Goal: Task Accomplishment & Management: Use online tool/utility

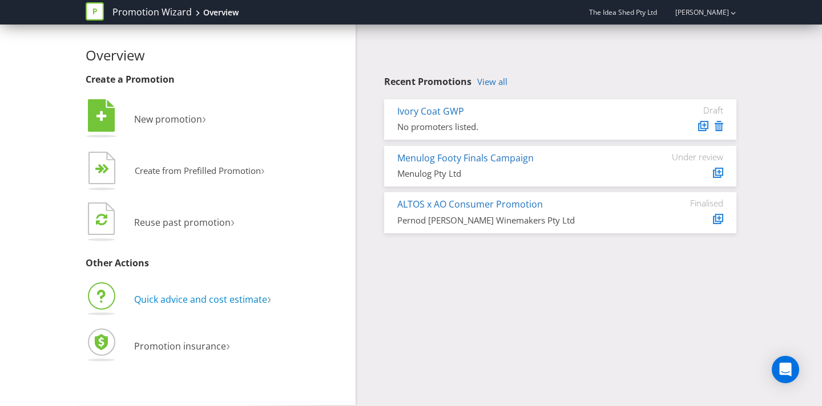
click at [229, 298] on span "Quick advice and cost estimate" at bounding box center [200, 299] width 133 height 13
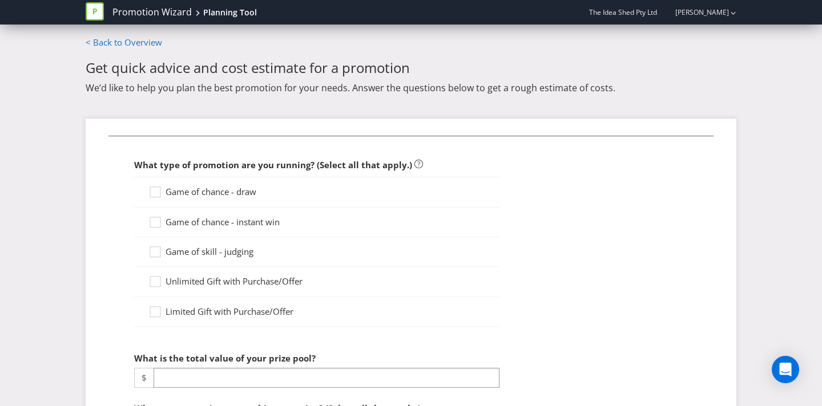
click at [279, 306] on span "Limited Gift with Purchase/Offer" at bounding box center [230, 311] width 128 height 11
click at [0, 0] on input "Limited Gift with Purchase/Offer" at bounding box center [0, 0] width 0 height 0
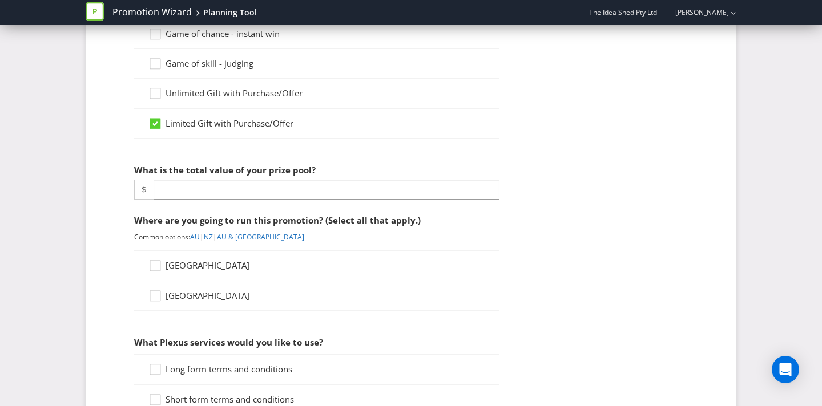
scroll to position [232, 0]
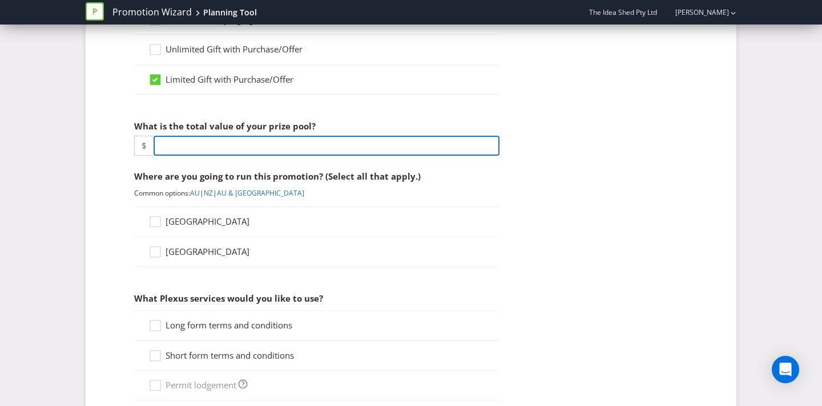
click at [321, 144] on input "number" at bounding box center [327, 146] width 346 height 20
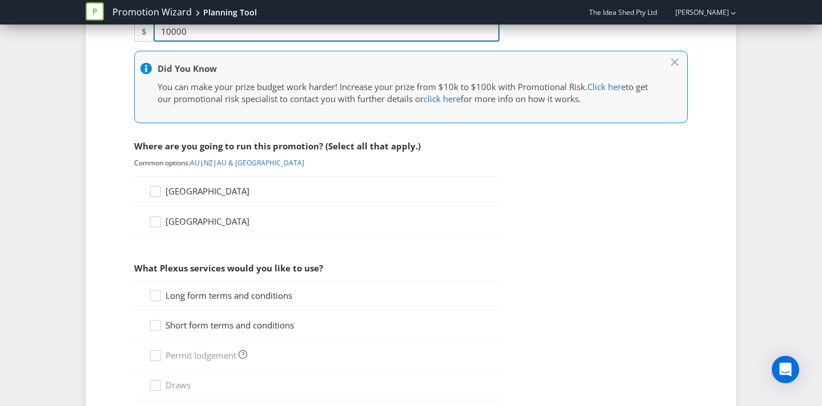
type input "10000"
click at [199, 194] on span "[GEOGRAPHIC_DATA]" at bounding box center [208, 191] width 84 height 11
click at [0, 0] on input "[GEOGRAPHIC_DATA]" at bounding box center [0, 0] width 0 height 0
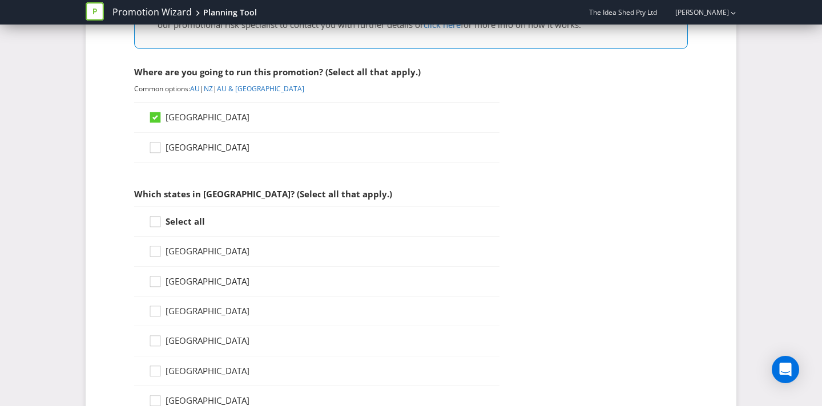
scroll to position [504, 0]
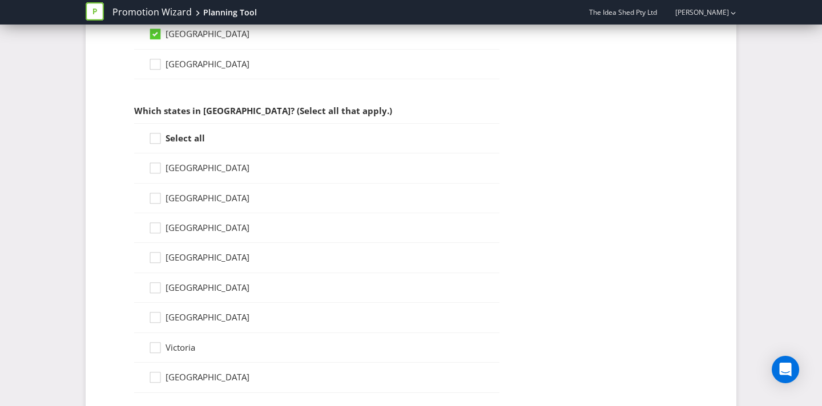
drag, startPoint x: 182, startPoint y: 139, endPoint x: 198, endPoint y: 155, distance: 23.0
click at [182, 140] on strong "Select all" at bounding box center [185, 137] width 39 height 11
click at [0, 0] on input "Select all" at bounding box center [0, 0] width 0 height 0
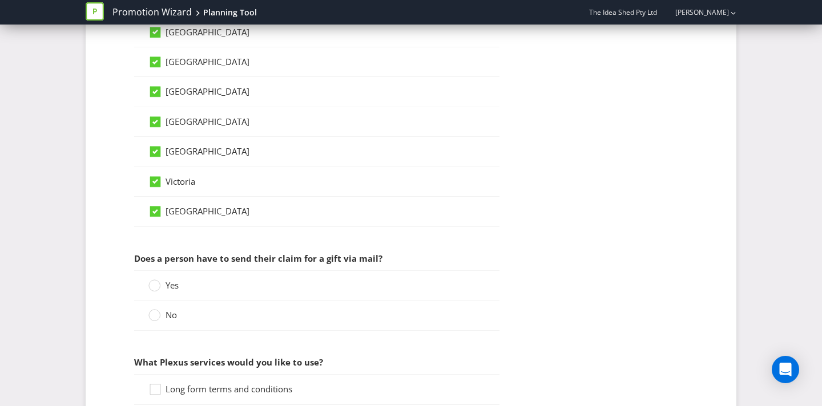
scroll to position [888, 0]
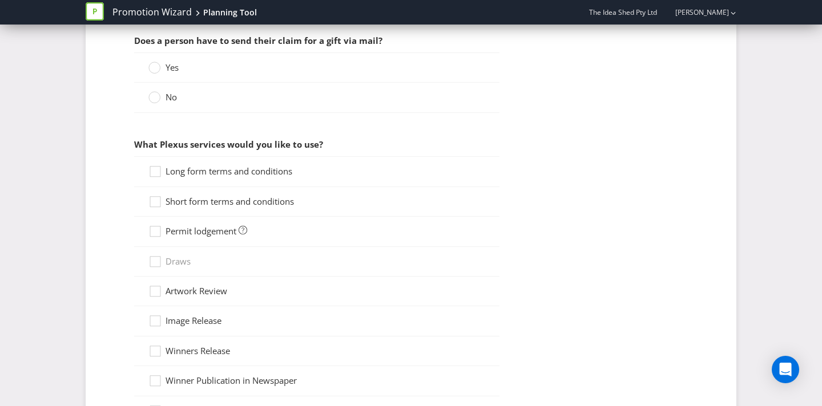
click at [167, 98] on span "No" at bounding box center [171, 96] width 11 height 11
click at [0, 0] on input "No" at bounding box center [0, 0] width 0 height 0
drag, startPoint x: 256, startPoint y: 174, endPoint x: 256, endPoint y: 195, distance: 21.7
click at [256, 174] on span "Long form terms and conditions" at bounding box center [229, 171] width 127 height 11
click at [0, 0] on input "Long form terms and conditions" at bounding box center [0, 0] width 0 height 0
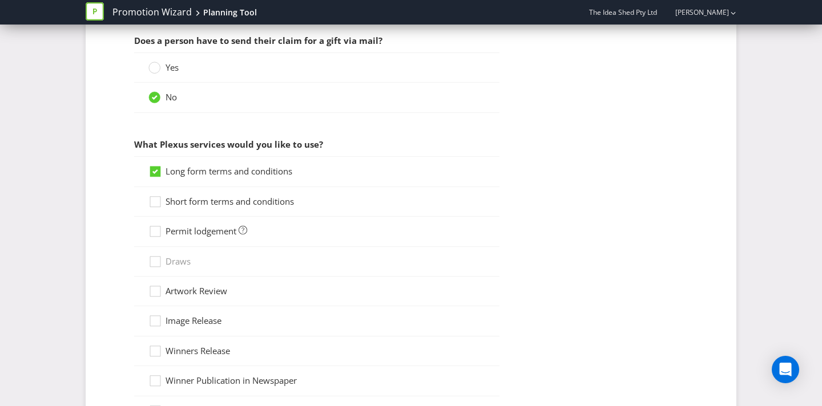
click at [261, 203] on span "Short form terms and conditions" at bounding box center [230, 201] width 128 height 11
click at [0, 0] on input "Short form terms and conditions" at bounding box center [0, 0] width 0 height 0
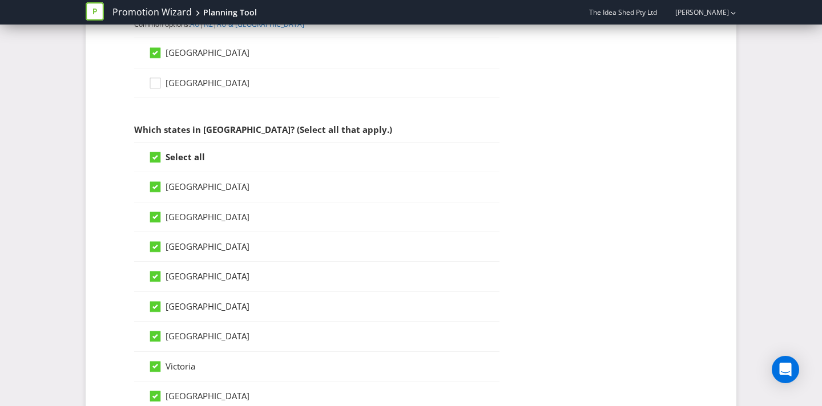
scroll to position [461, 0]
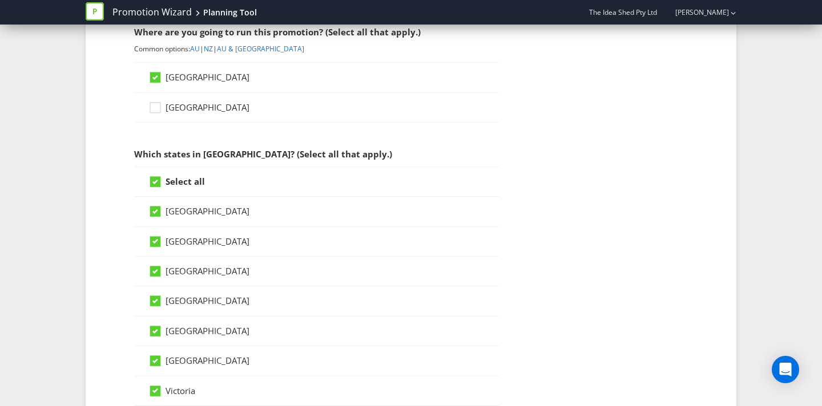
drag, startPoint x: 157, startPoint y: 181, endPoint x: 158, endPoint y: 191, distance: 10.3
click at [157, 181] on icon at bounding box center [155, 182] width 6 height 5
click at [0, 0] on input "Select all" at bounding box center [0, 0] width 0 height 0
click at [158, 237] on div at bounding box center [155, 238] width 6 height 6
click at [0, 0] on input "[GEOGRAPHIC_DATA]" at bounding box center [0, 0] width 0 height 0
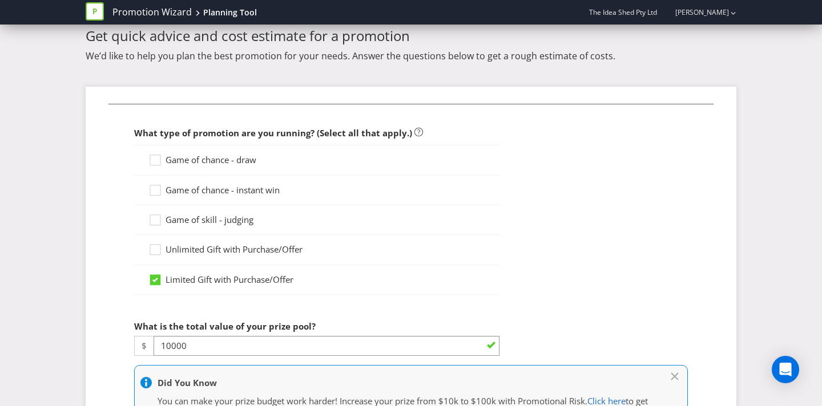
scroll to position [0, 0]
